Goal: Task Accomplishment & Management: Manage account settings

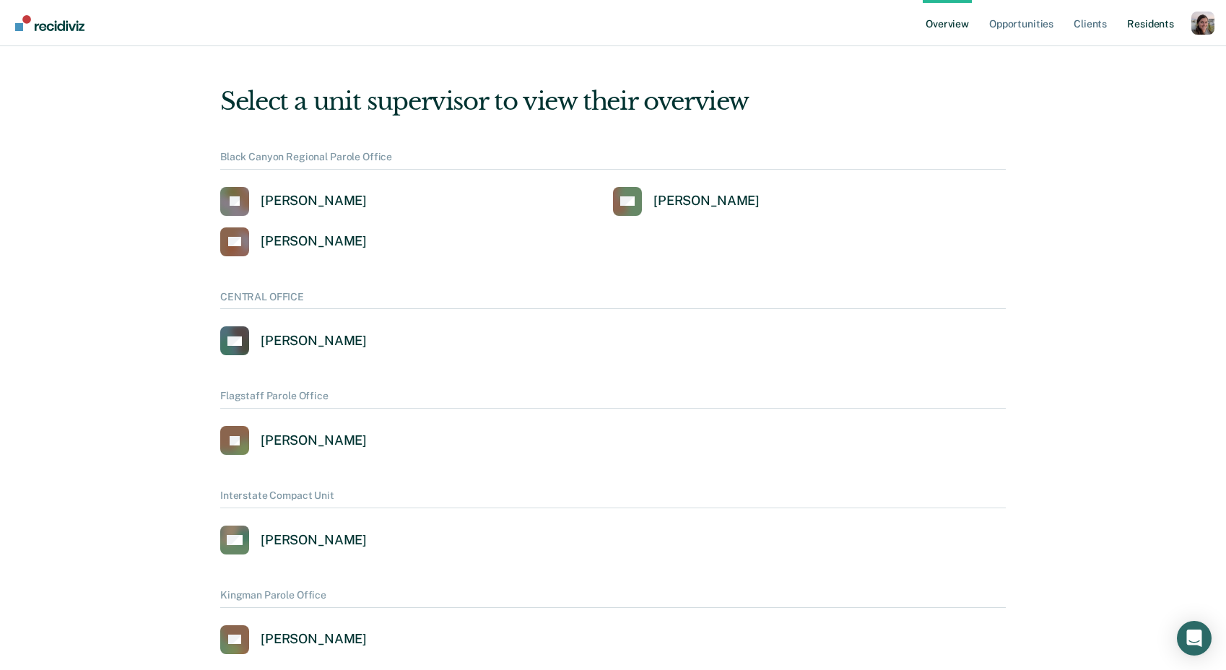
click at [1165, 23] on link "Resident s" at bounding box center [1150, 23] width 53 height 46
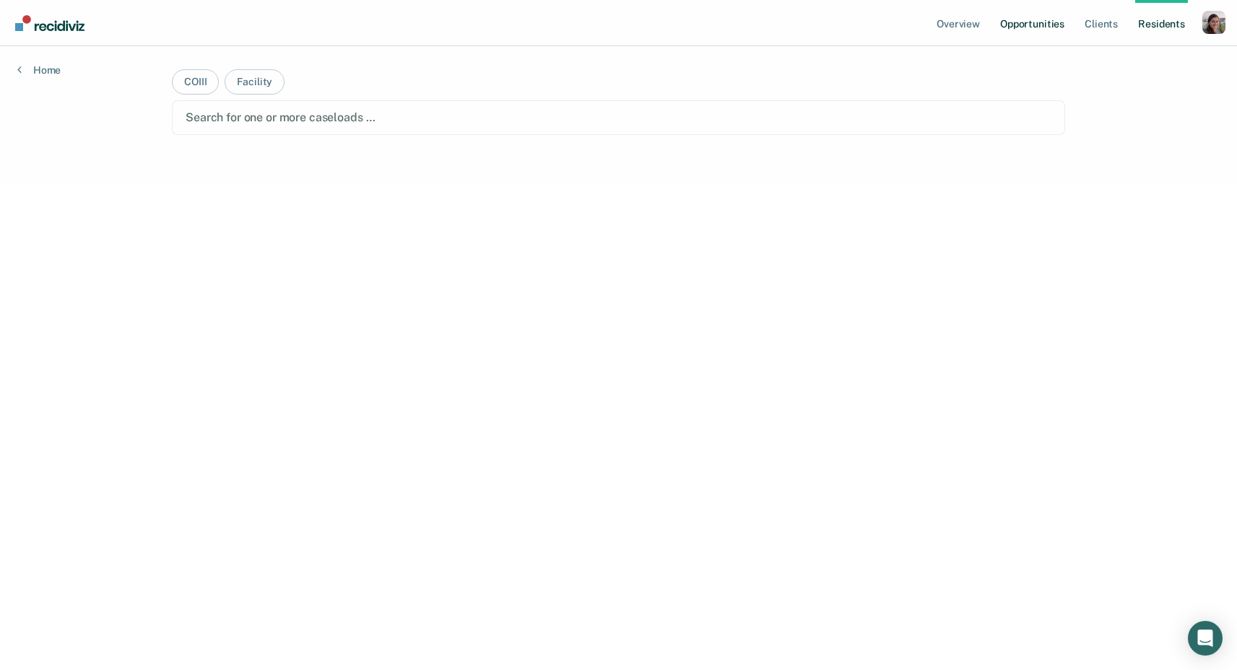
click at [1043, 21] on link "Opportunities" at bounding box center [1032, 23] width 70 height 46
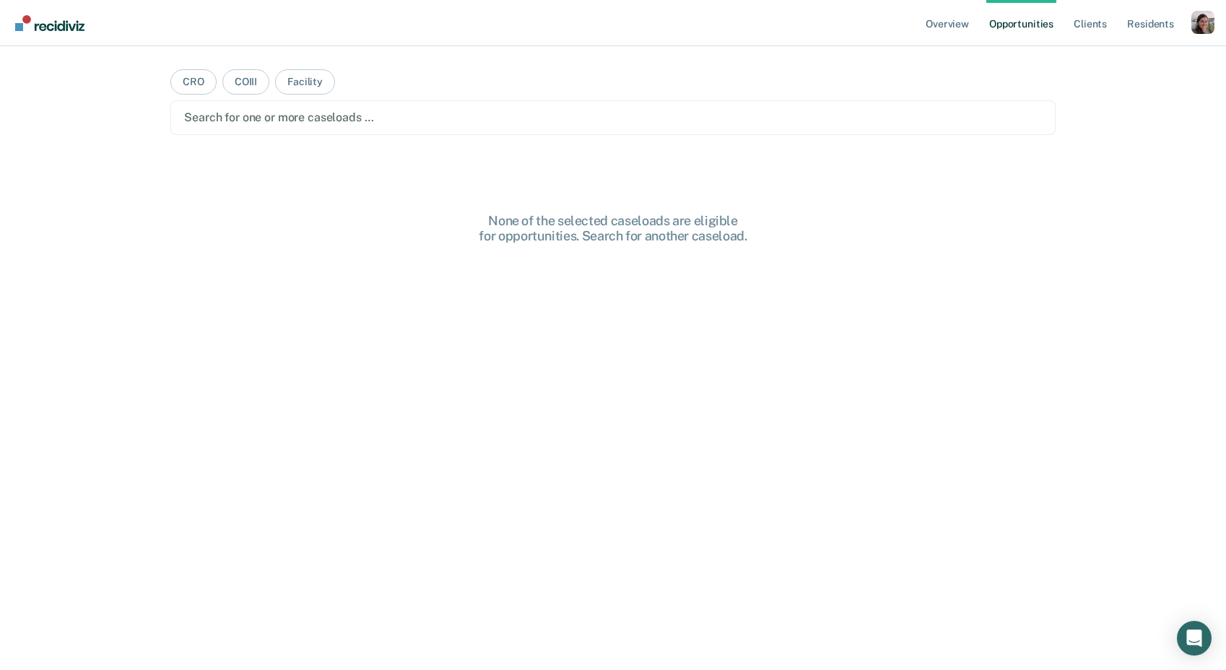
click at [1206, 25] on div "Profile dropdown button" at bounding box center [1202, 22] width 23 height 23
click at [1107, 56] on link "Profile" at bounding box center [1145, 59] width 116 height 12
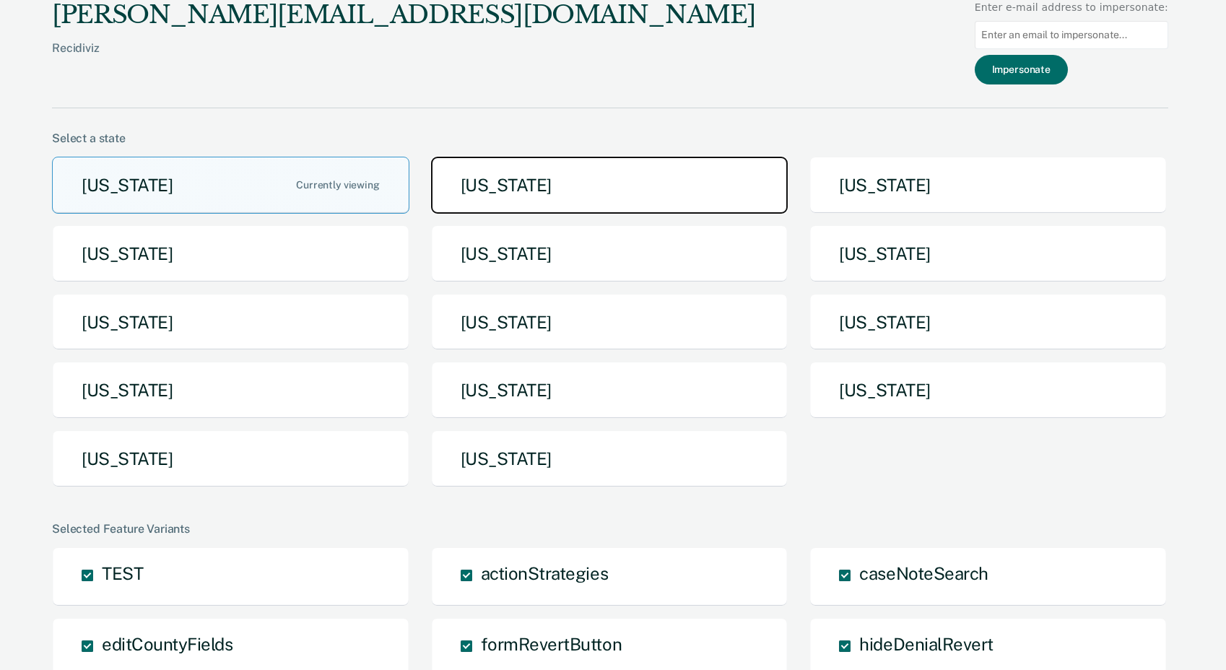
click at [491, 189] on button "Arkansas" at bounding box center [609, 185] width 357 height 57
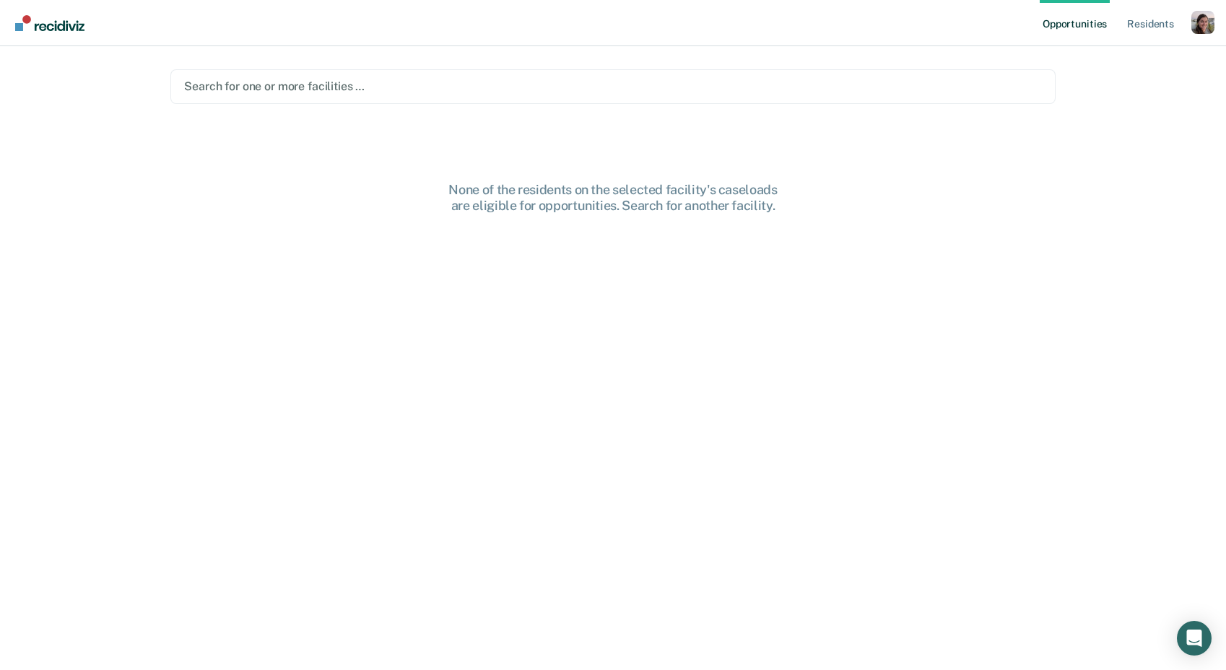
click at [384, 92] on div at bounding box center [613, 86] width 858 height 17
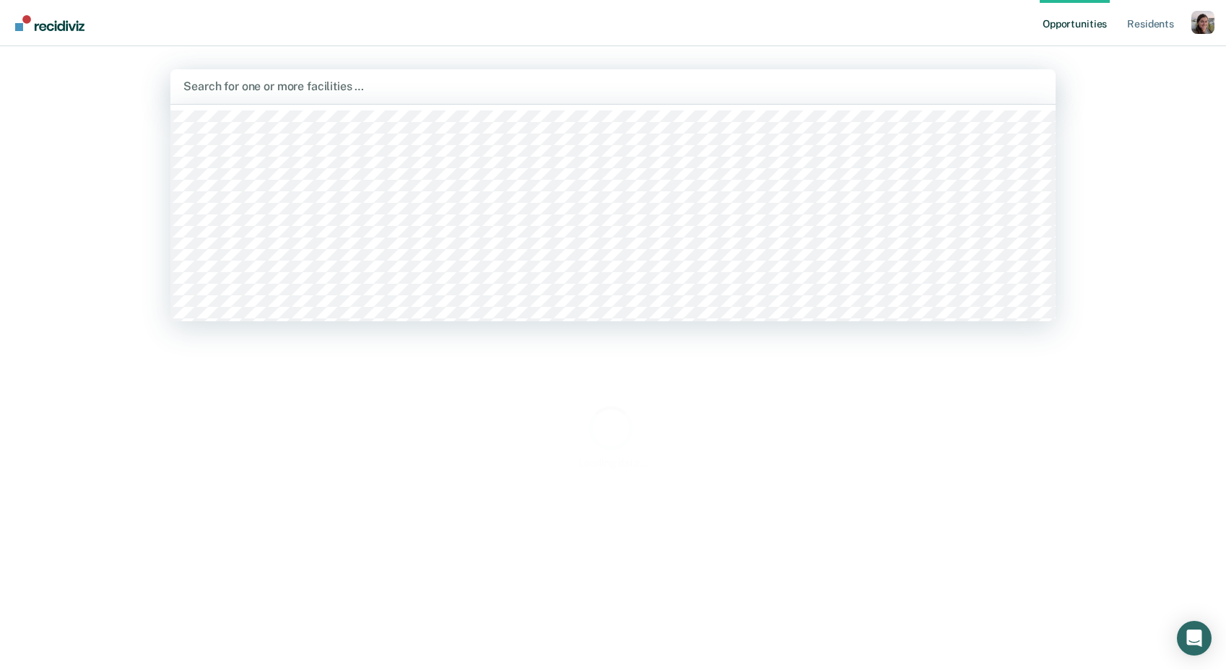
click at [277, 86] on div at bounding box center [612, 86] width 859 height 17
type input "Mc"
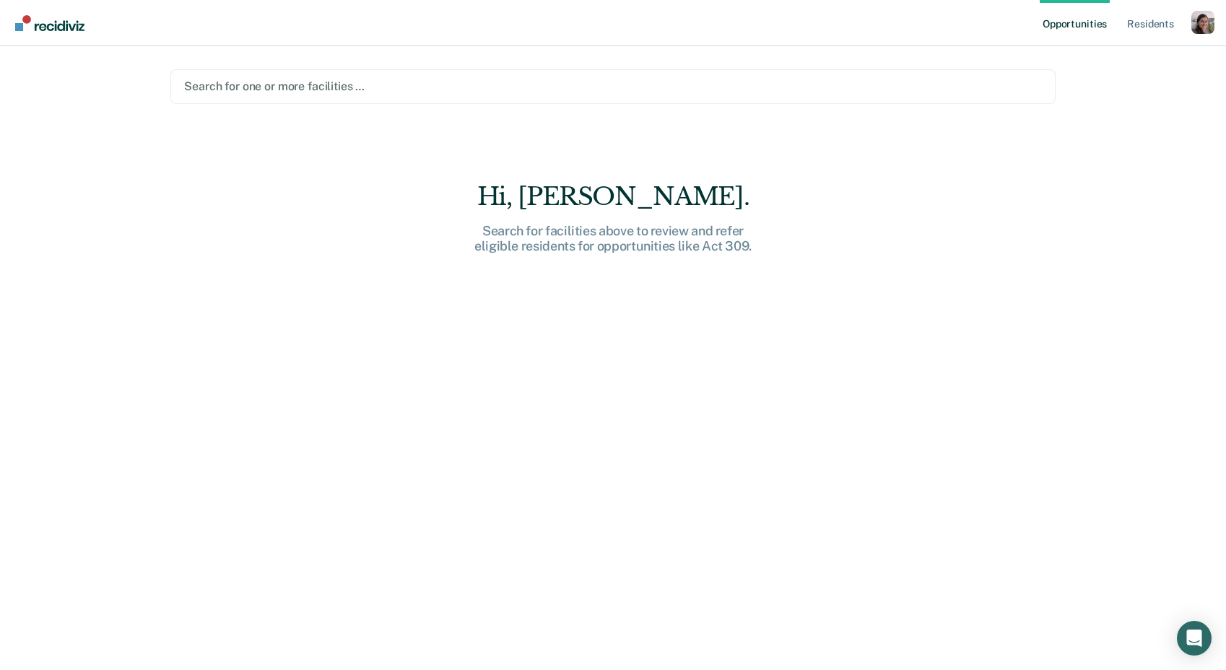
click at [308, 87] on div at bounding box center [613, 86] width 858 height 17
click at [315, 83] on div at bounding box center [613, 86] width 858 height 17
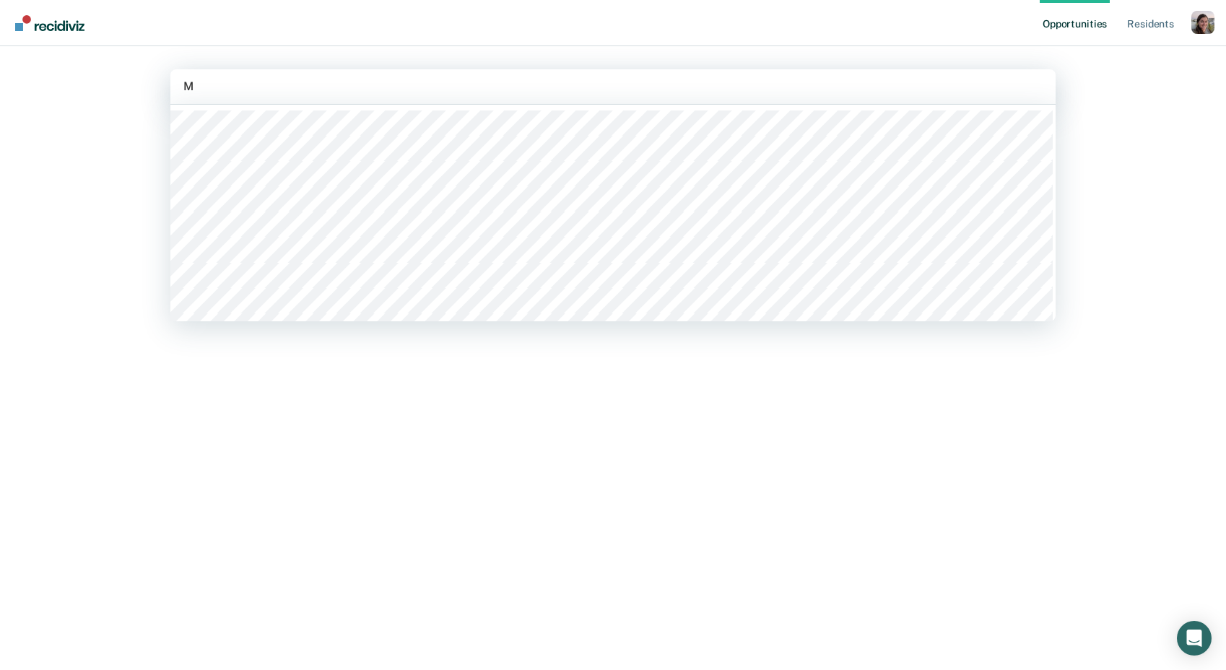
type input "Mc"
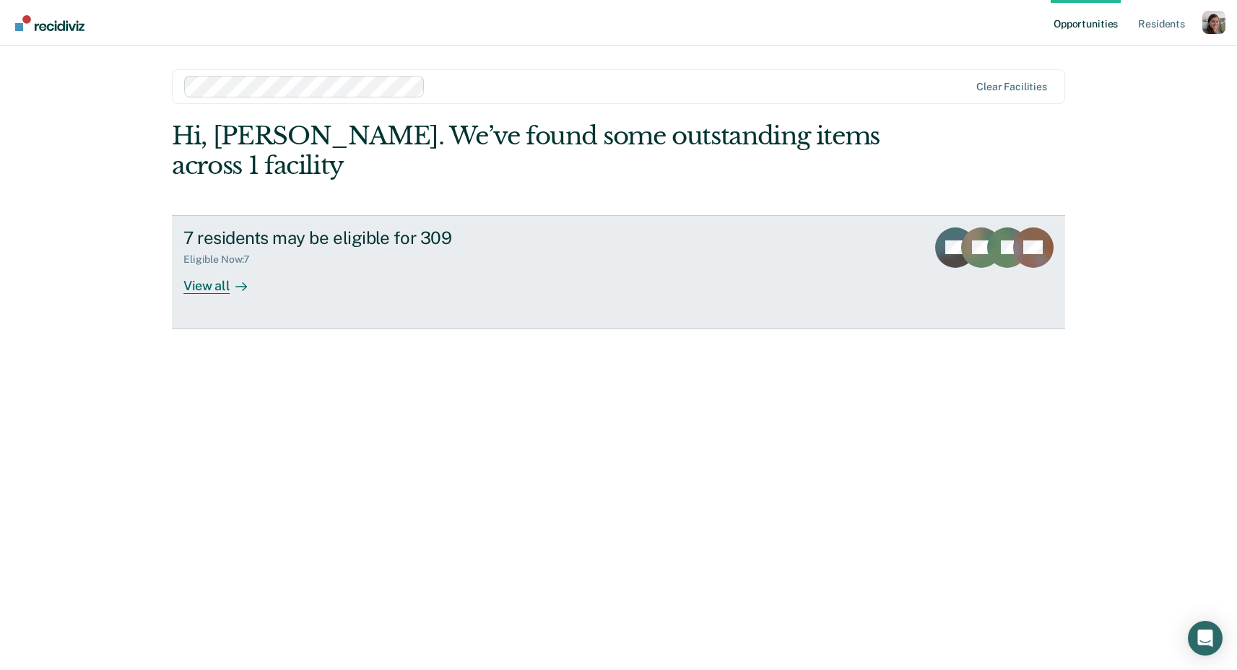
click at [232, 292] on div at bounding box center [238, 285] width 17 height 17
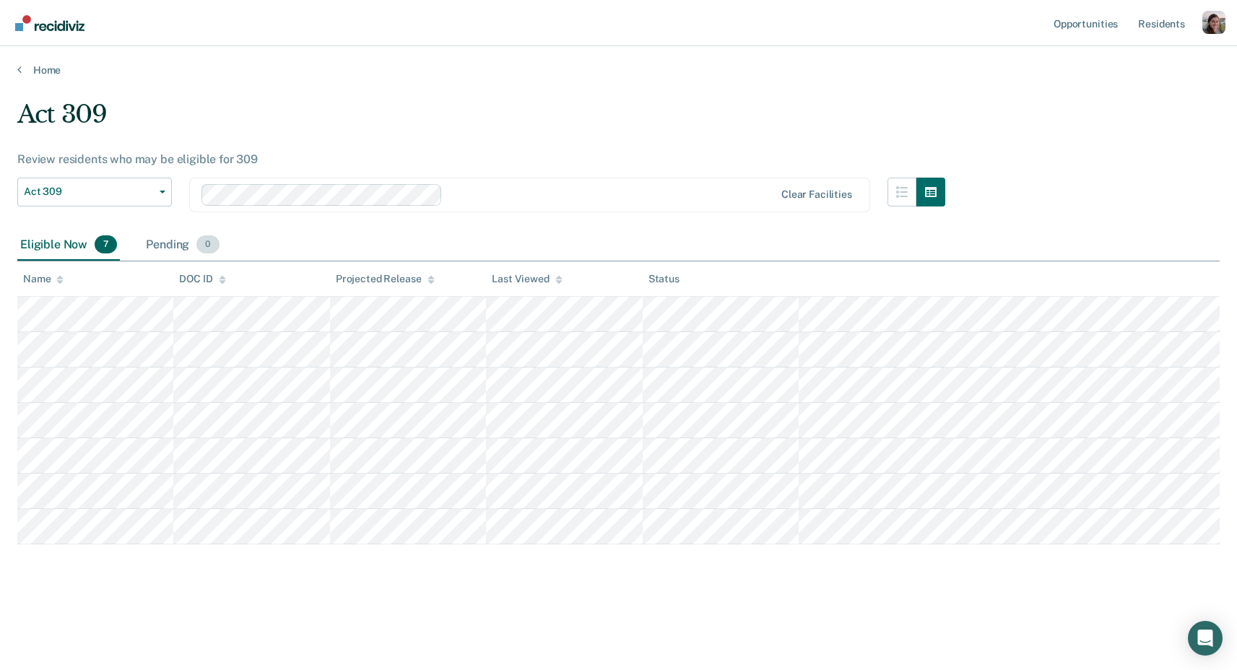
click at [178, 241] on div "Pending 0" at bounding box center [182, 246] width 79 height 32
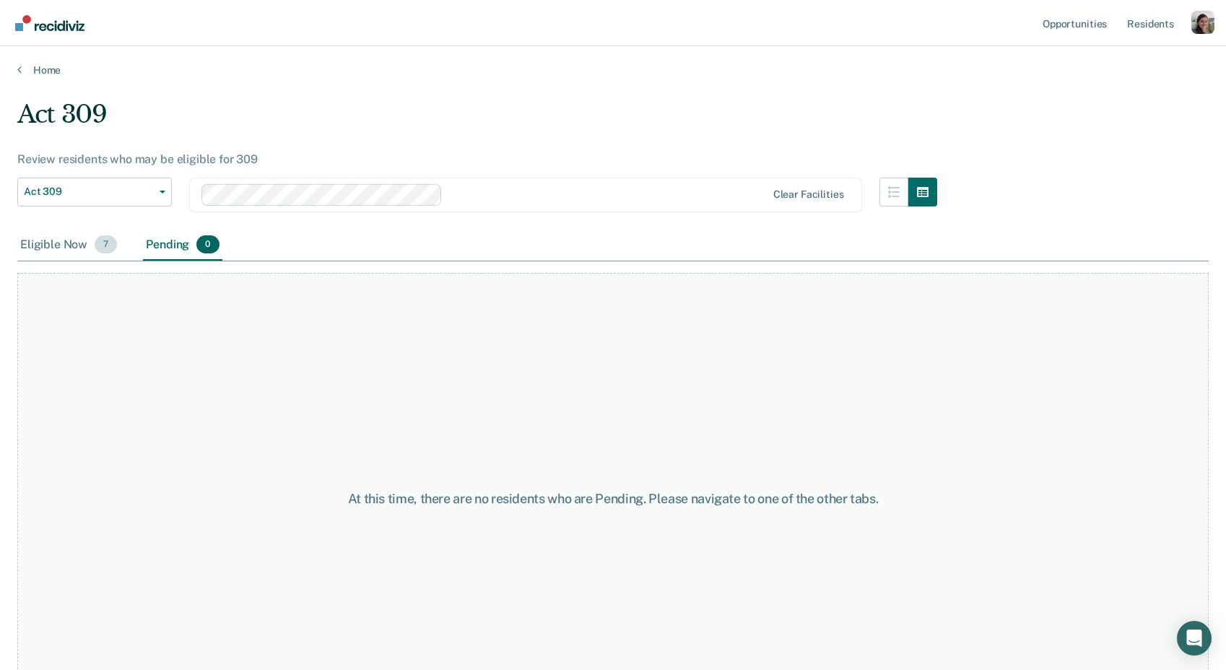
click at [45, 240] on div "Eligible Now 7" at bounding box center [68, 246] width 103 height 32
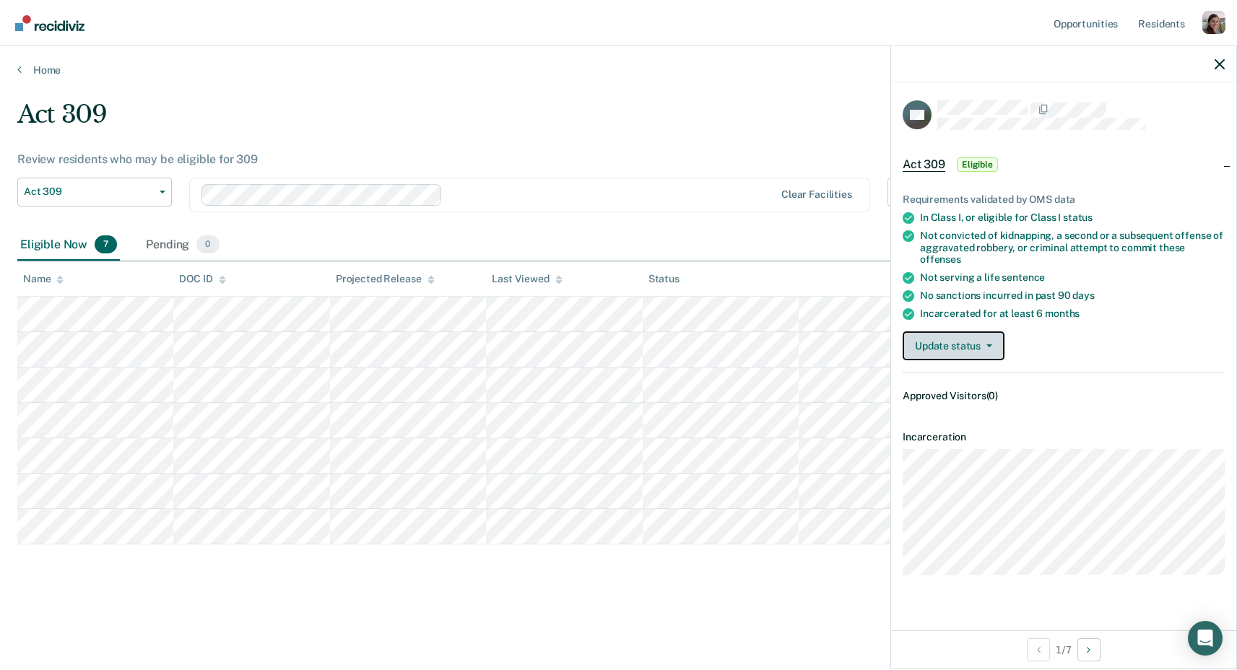
click at [949, 334] on button "Update status" at bounding box center [953, 345] width 102 height 29
click at [1217, 62] on icon "button" at bounding box center [1219, 64] width 10 height 10
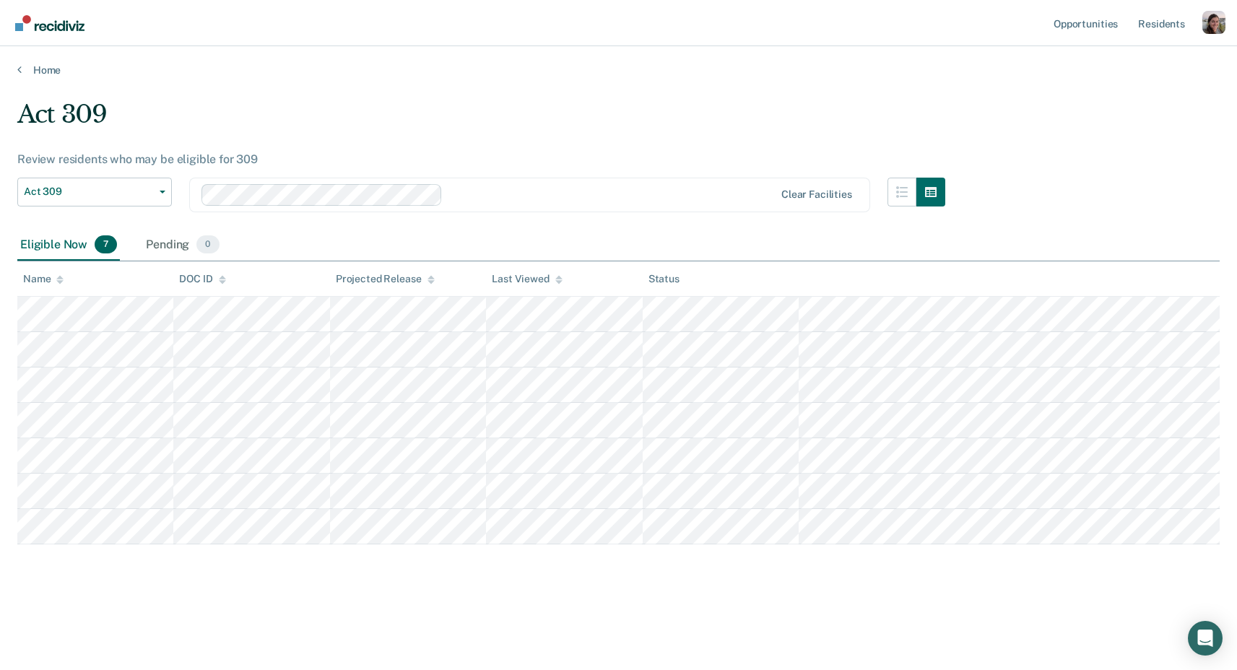
click at [1204, 24] on div "Profile dropdown button" at bounding box center [1213, 22] width 23 height 23
click at [1139, 56] on link "Profile" at bounding box center [1155, 59] width 116 height 12
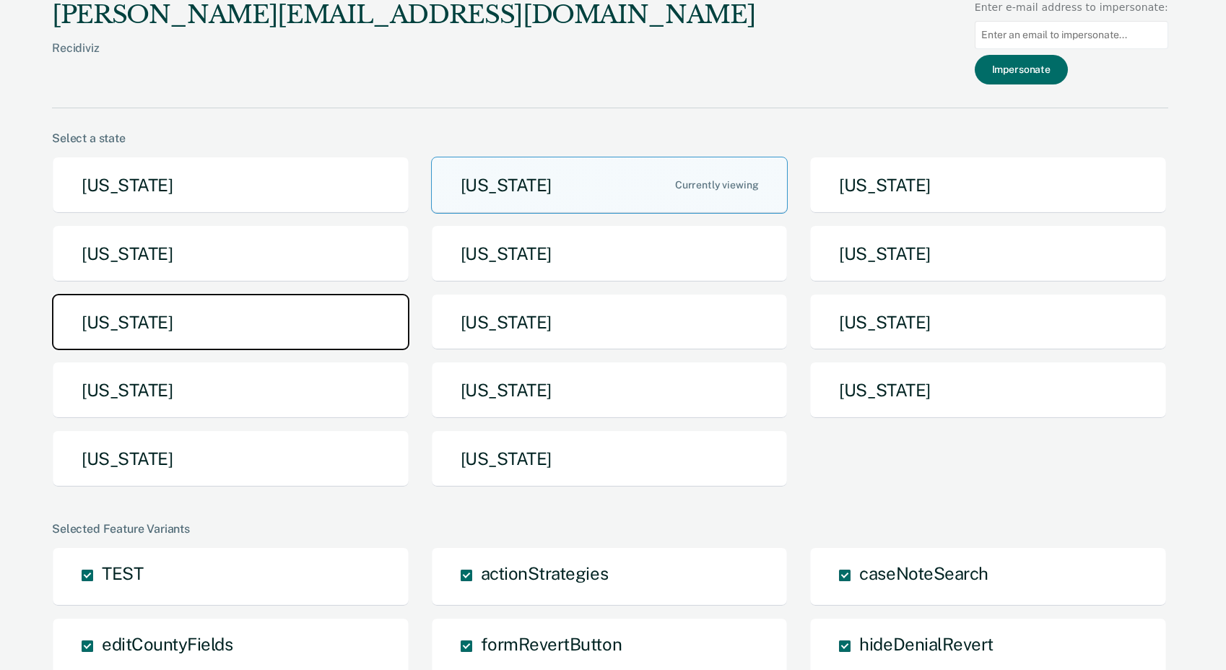
click at [205, 334] on button "Michigan" at bounding box center [230, 322] width 357 height 57
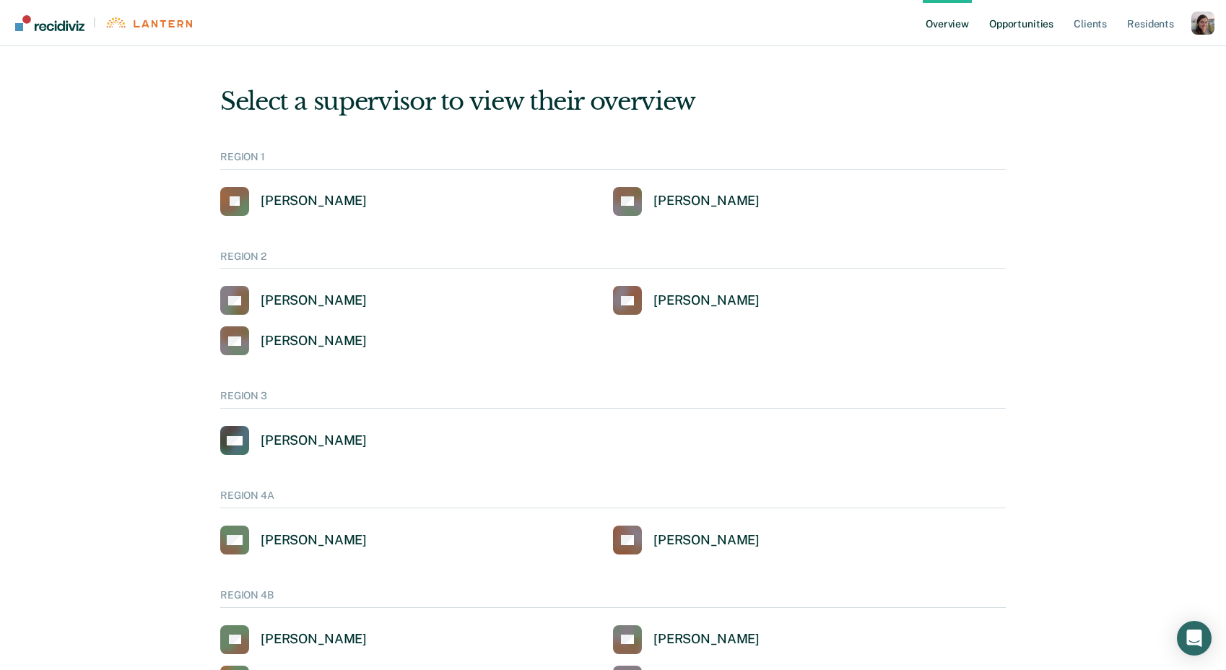
click at [1032, 30] on link "Opportunities" at bounding box center [1021, 23] width 70 height 46
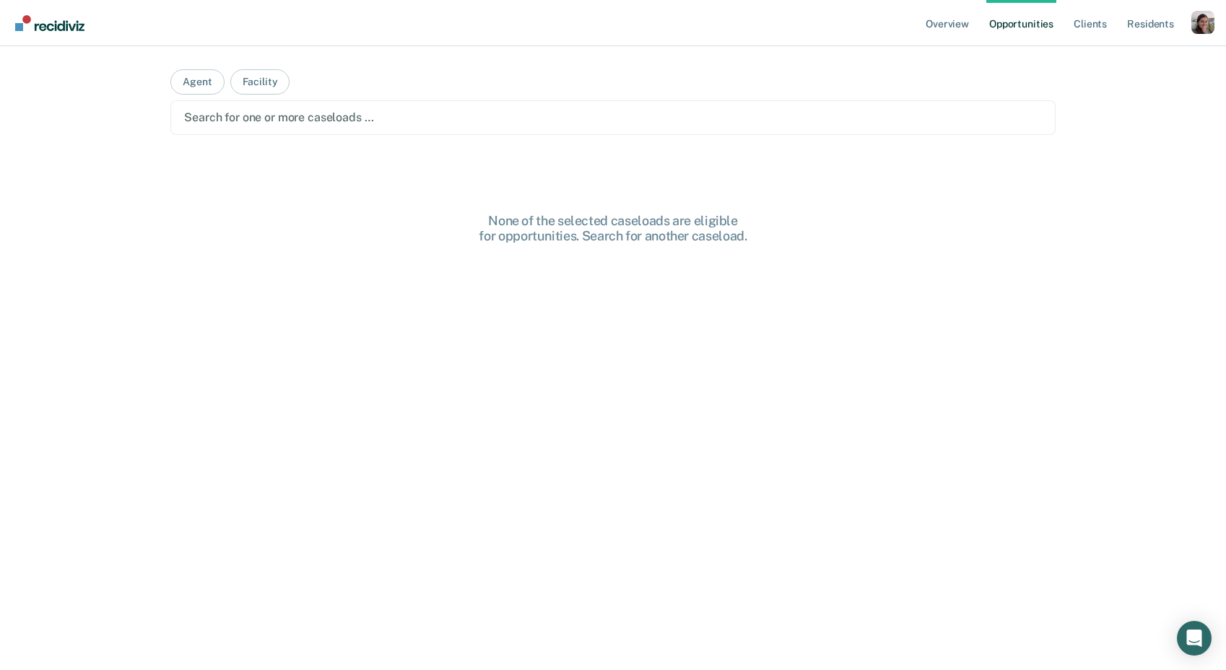
click at [240, 111] on div at bounding box center [613, 117] width 858 height 17
click at [183, 79] on button "Agent" at bounding box center [196, 81] width 53 height 25
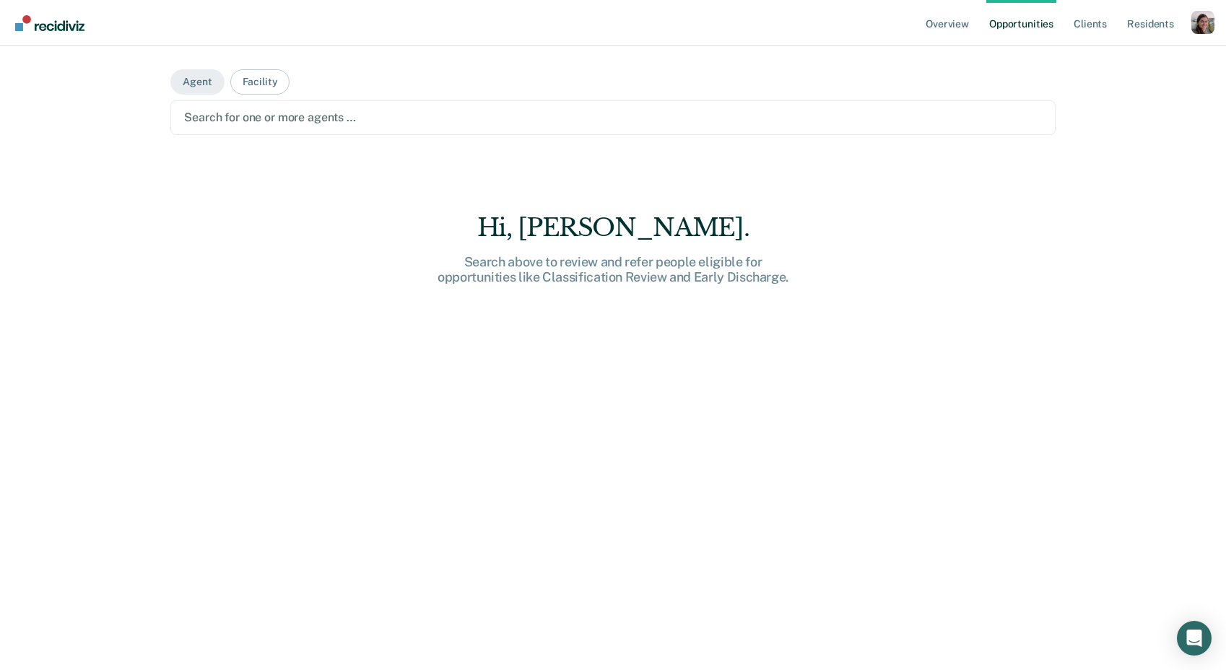
click at [270, 118] on div at bounding box center [613, 117] width 858 height 17
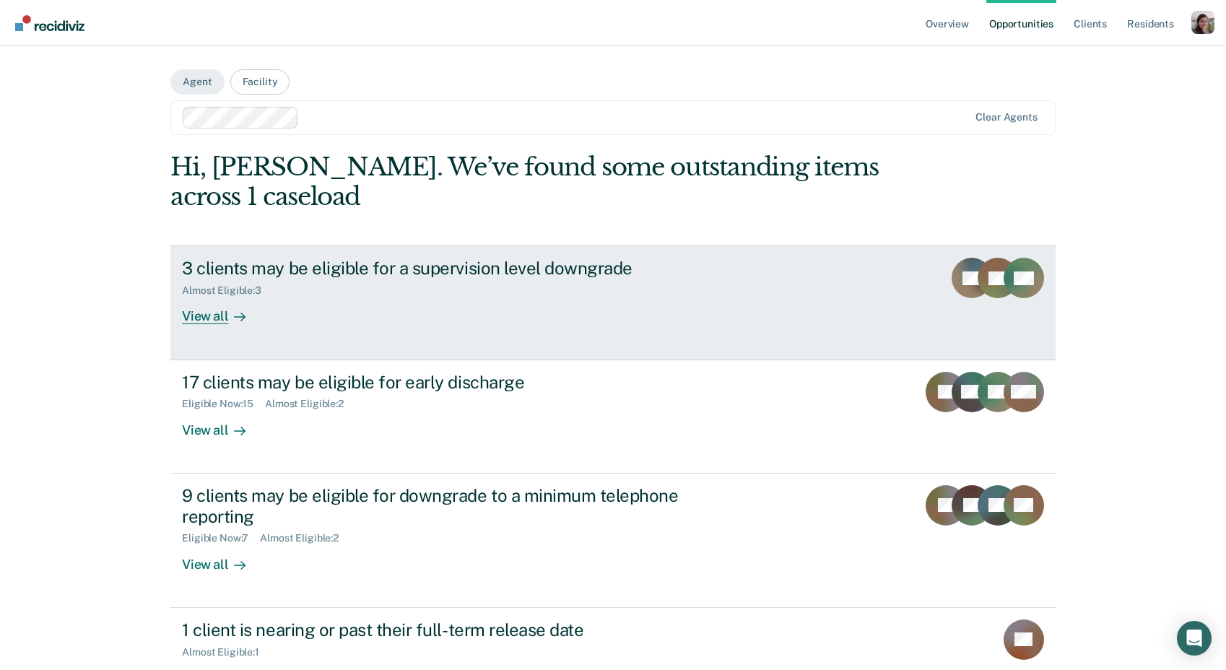
click at [234, 316] on icon at bounding box center [240, 317] width 12 height 12
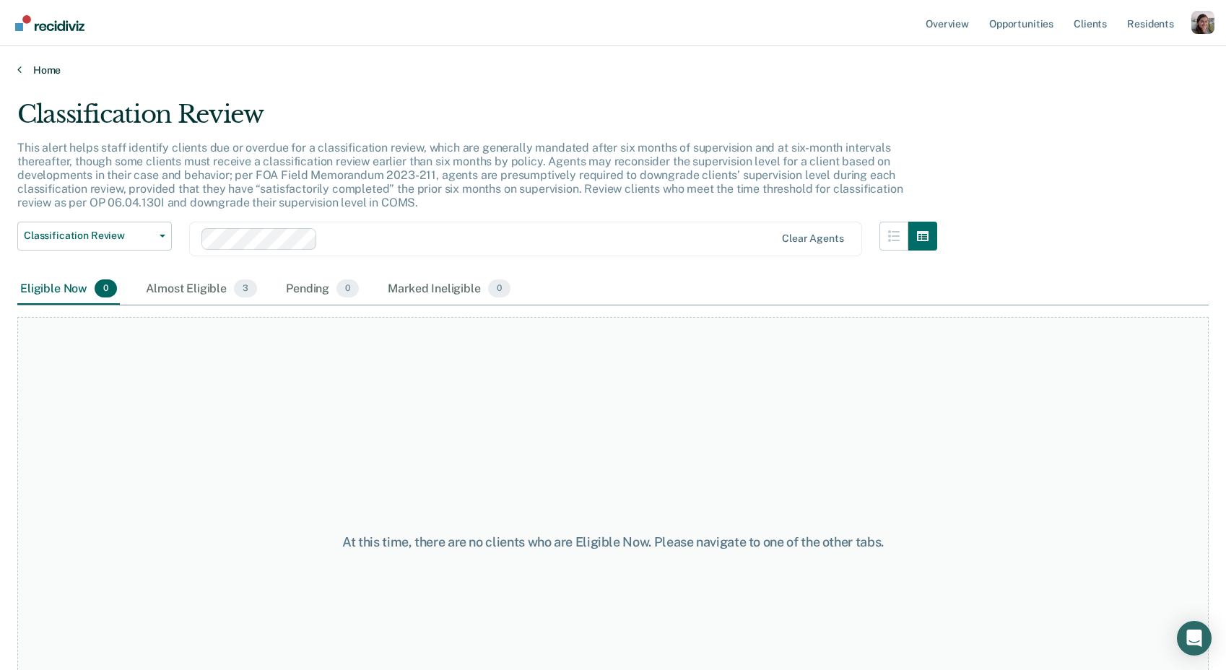
click at [22, 66] on link "Home" at bounding box center [612, 70] width 1191 height 13
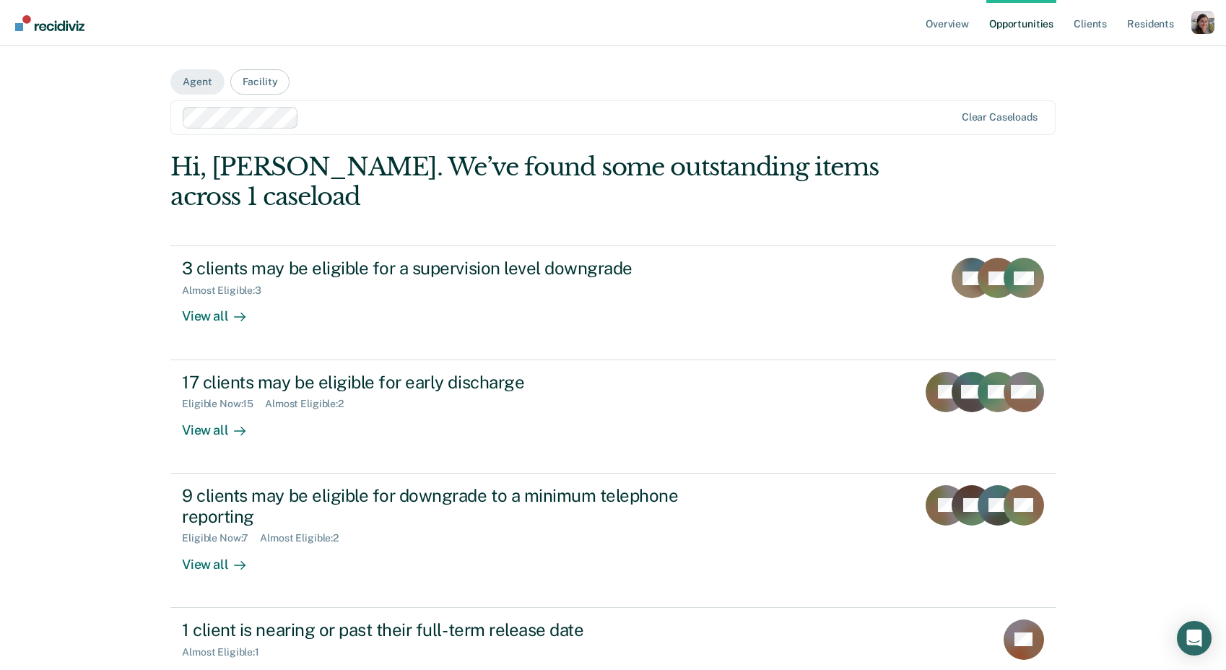
click at [1170, 139] on div "Overview Opportunities Client s Resident s Profile How it works Log Out Agent F…" at bounding box center [613, 389] width 1226 height 779
click at [1147, 155] on div "Overview Opportunities Client s Resident s Profile How it works Log Out Agent F…" at bounding box center [613, 389] width 1226 height 779
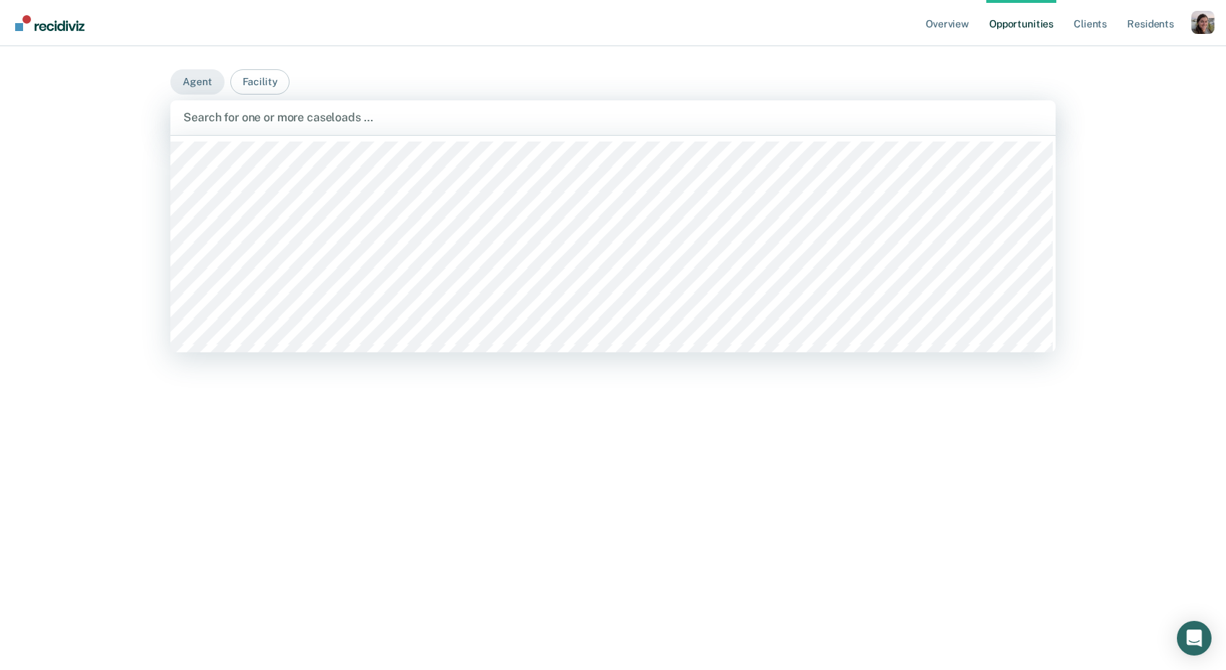
click at [285, 118] on div at bounding box center [612, 117] width 859 height 17
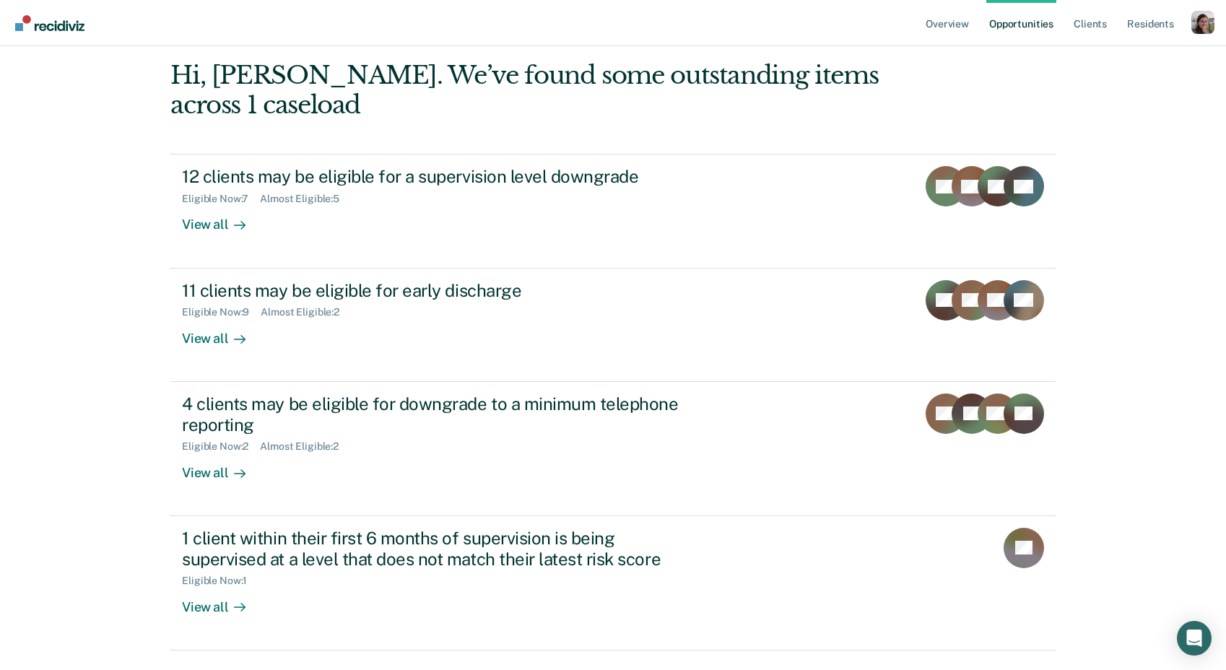
scroll to position [95, 0]
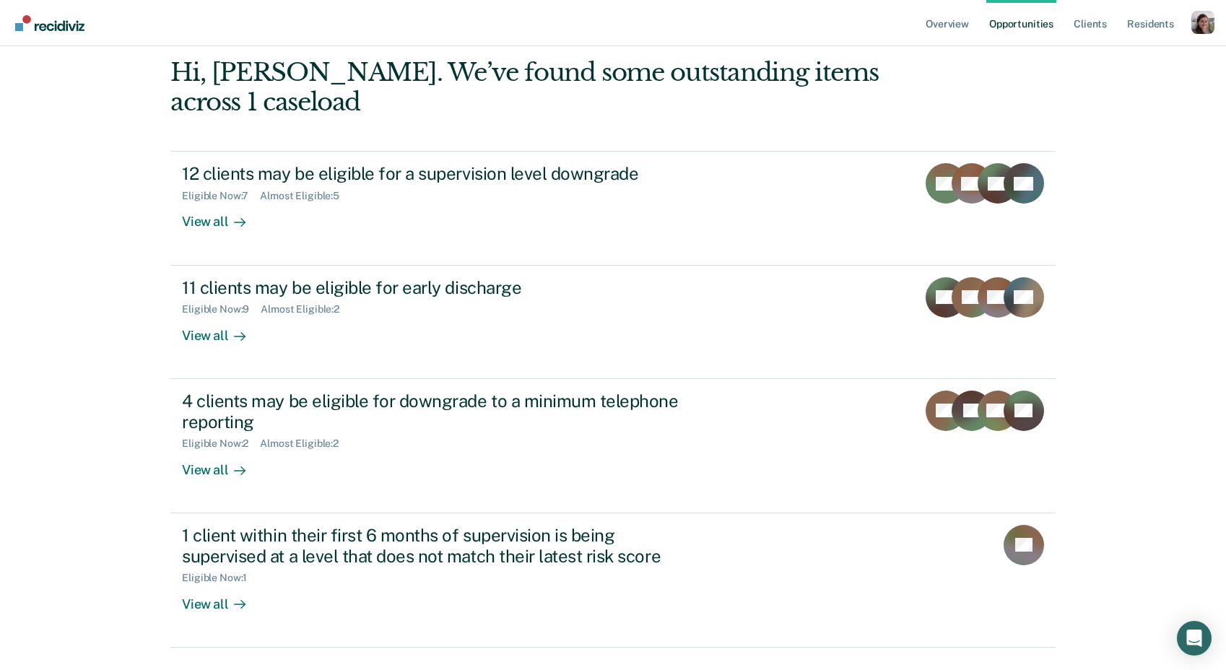
click at [113, 549] on div "Overview Opportunities Client s Resident s Profile How it works Log Out Agent F…" at bounding box center [613, 305] width 1226 height 800
click at [1149, 406] on div "Overview Opportunities Client s Resident s Profile How it works Log Out Agent F…" at bounding box center [613, 305] width 1226 height 800
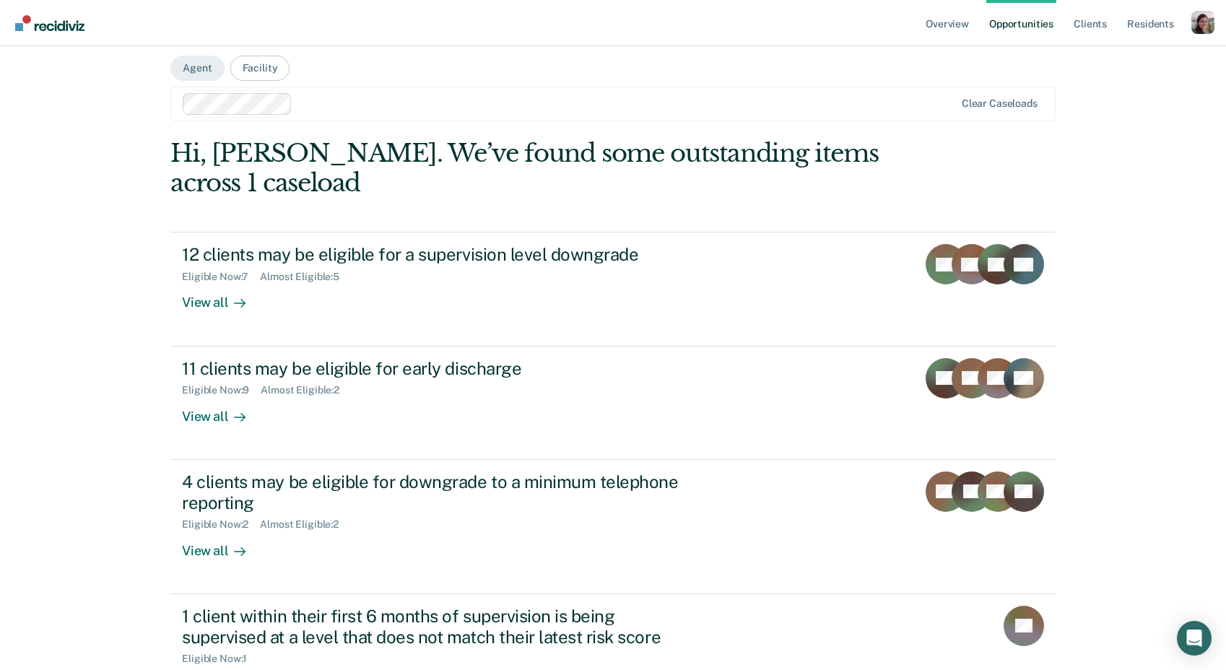
scroll to position [0, 0]
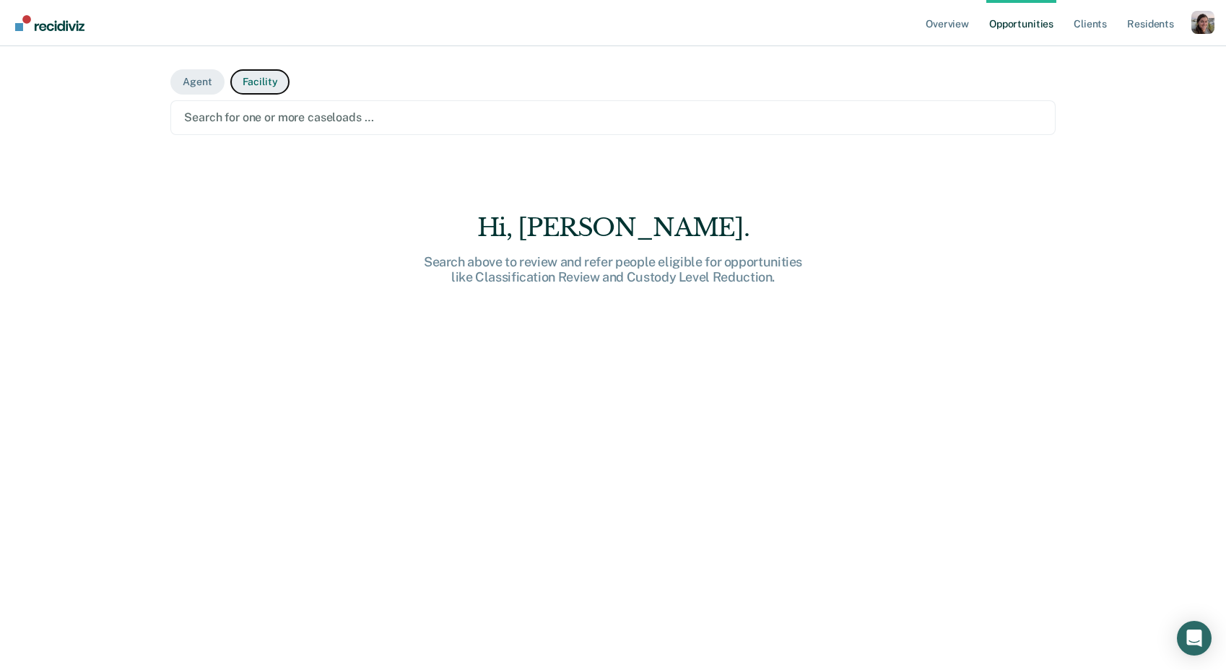
click at [251, 81] on button "Facility" at bounding box center [260, 81] width 60 height 25
click at [254, 122] on div at bounding box center [613, 117] width 858 height 17
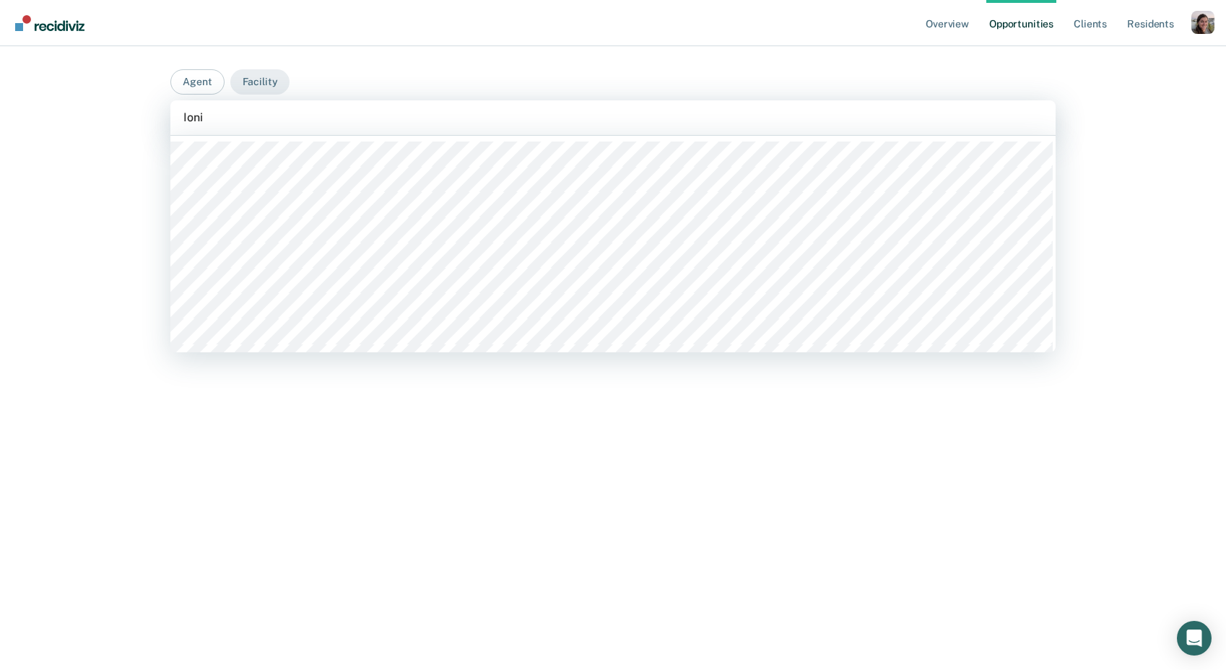
type input "Ionia"
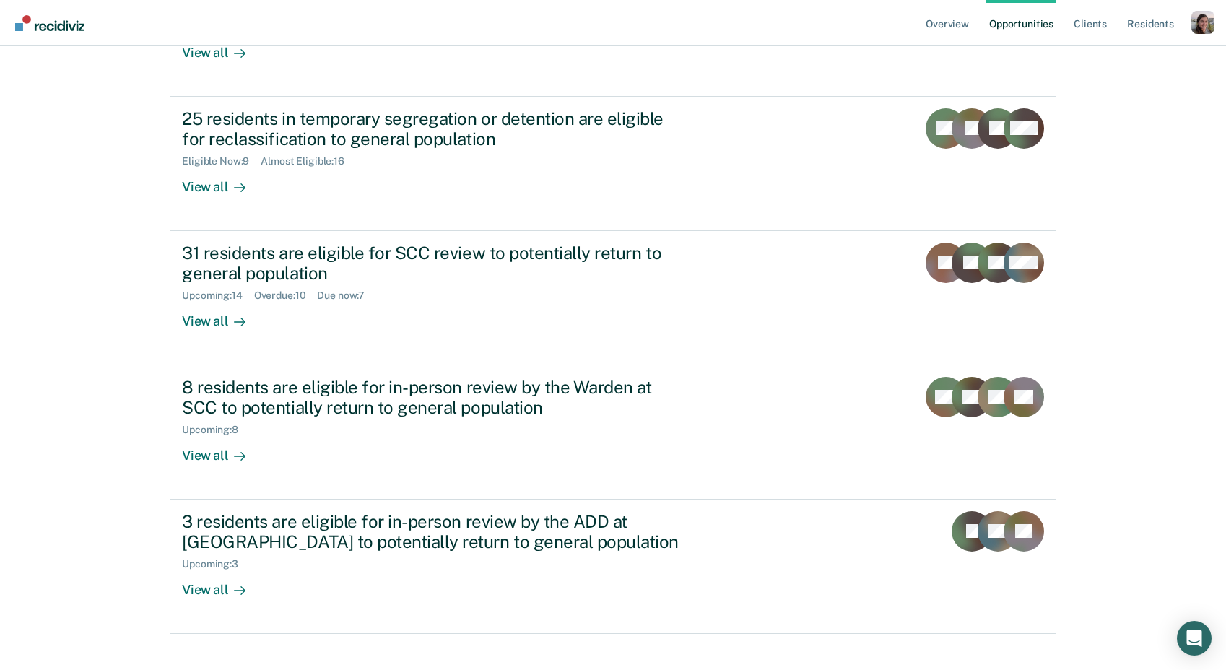
scroll to position [284, 0]
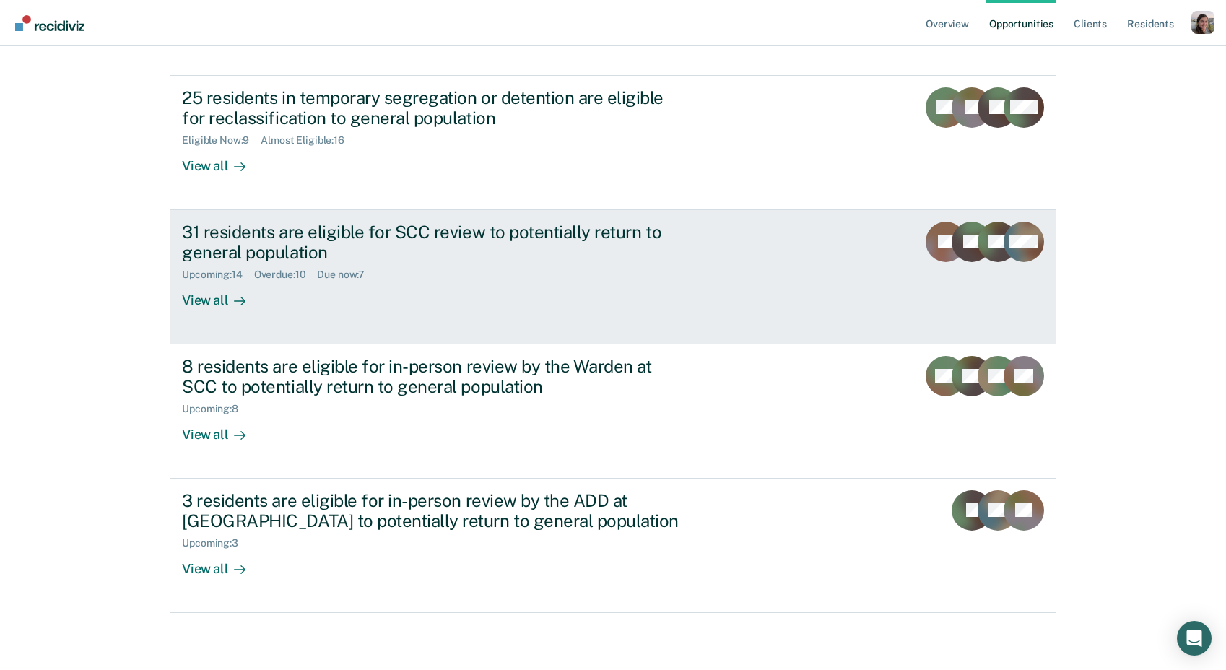
click at [214, 300] on div "View all" at bounding box center [222, 295] width 81 height 28
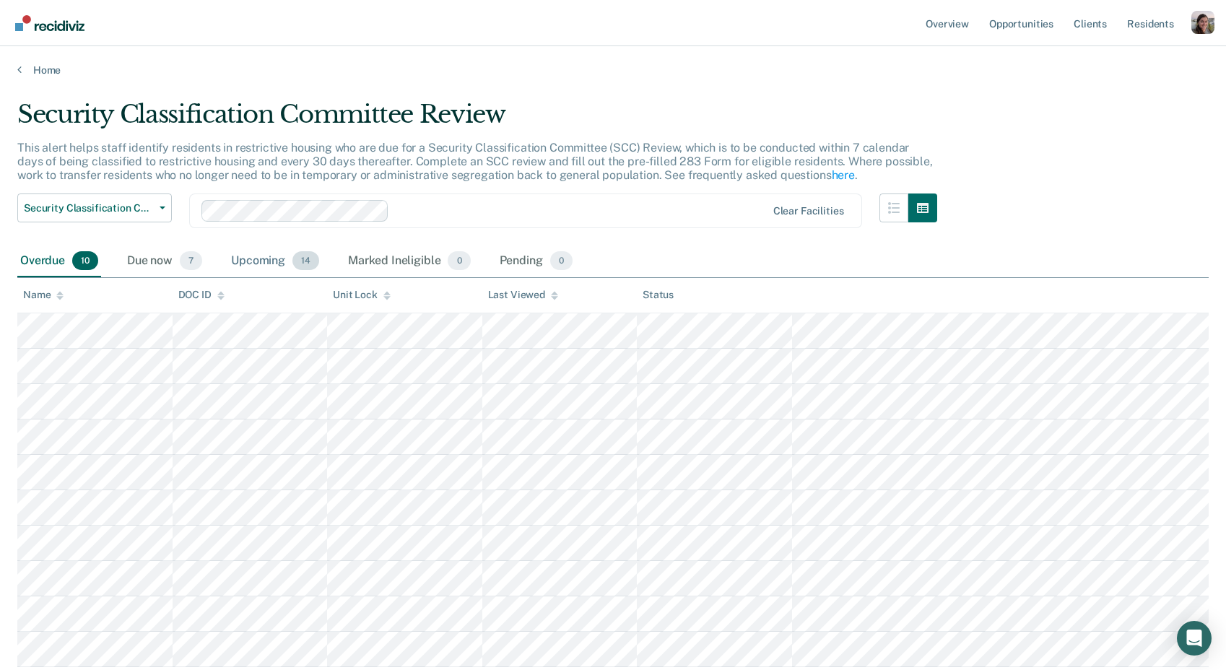
click at [271, 259] on div "Upcoming 14" at bounding box center [275, 261] width 94 height 32
